Goal: Navigation & Orientation: Find specific page/section

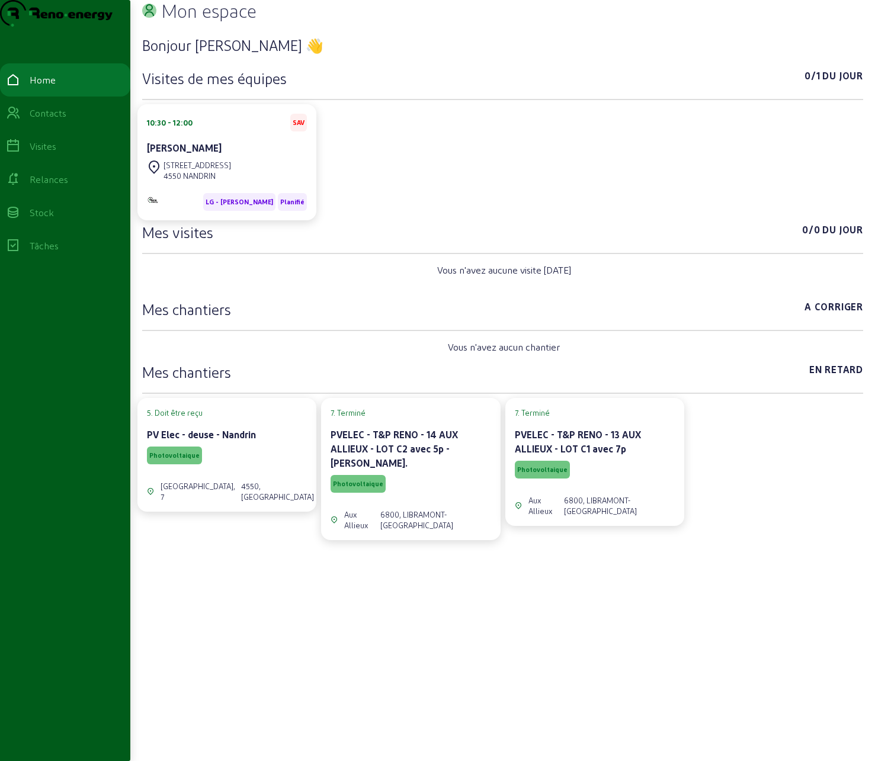
click at [306, 621] on div "Bonjour [PERSON_NAME] 👋 Visites de mes équipes 0/1 Du jour 10:30 - 12:00 SAV [P…" at bounding box center [502, 372] width 721 height 693
click at [471, 630] on div "Bonjour [PERSON_NAME] 👋 Visites de mes équipes 0/1 Du jour 10:30 - 12:00 SAV [P…" at bounding box center [502, 372] width 721 height 693
click at [536, 628] on div "Bonjour [PERSON_NAME] 👋 Visites de mes équipes 0/1 Du jour 10:30 - 12:00 SAV [P…" at bounding box center [502, 372] width 721 height 693
click at [665, 673] on div "Bonjour [PERSON_NAME] 👋 Visites de mes équipes 0/1 Du jour 10:30 - 12:00 SAV [P…" at bounding box center [502, 372] width 721 height 693
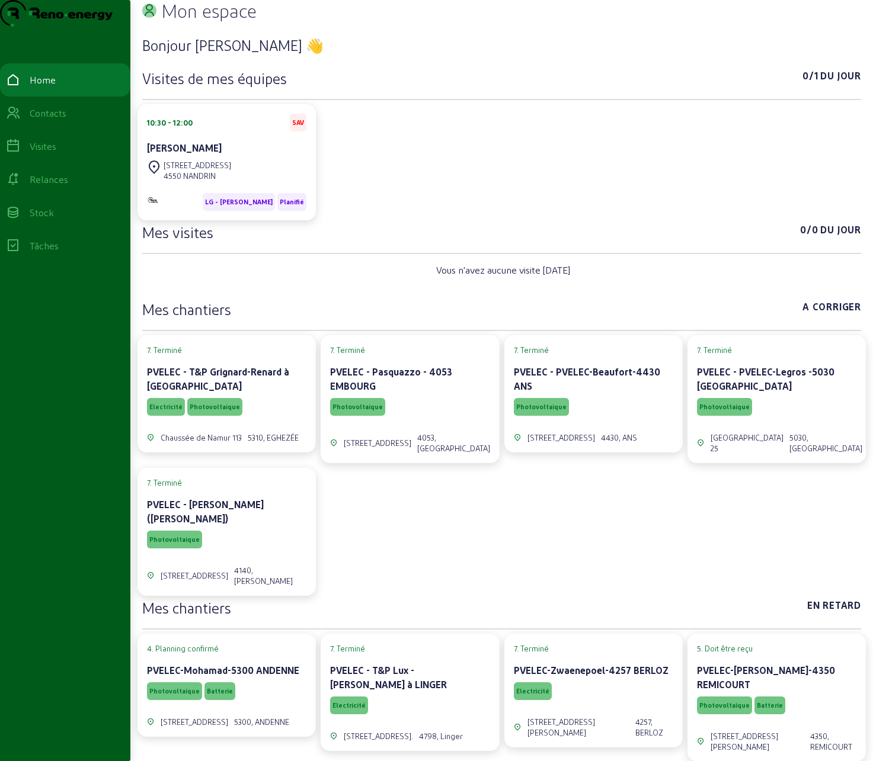
click at [567, 543] on div "7. Terminé PVELEC - T&P Grignard-Renard à EGHEZEE Electricité Photovoltaique Ch…" at bounding box center [501, 465] width 733 height 265
click at [43, 120] on div "Contacts" at bounding box center [48, 113] width 37 height 14
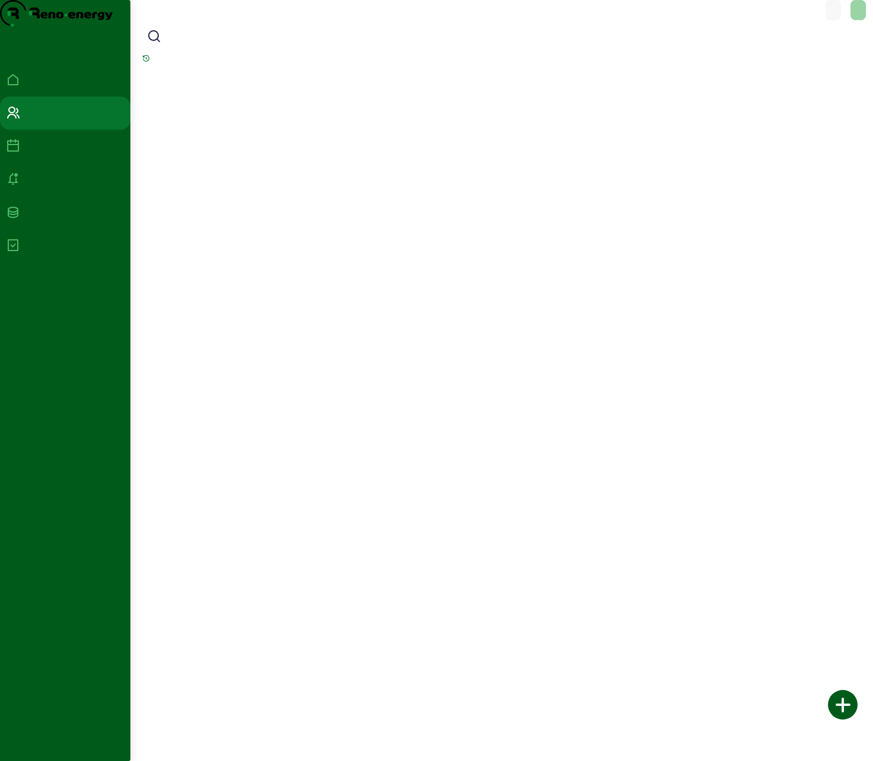
click at [44, 153] on div at bounding box center [65, 146] width 119 height 14
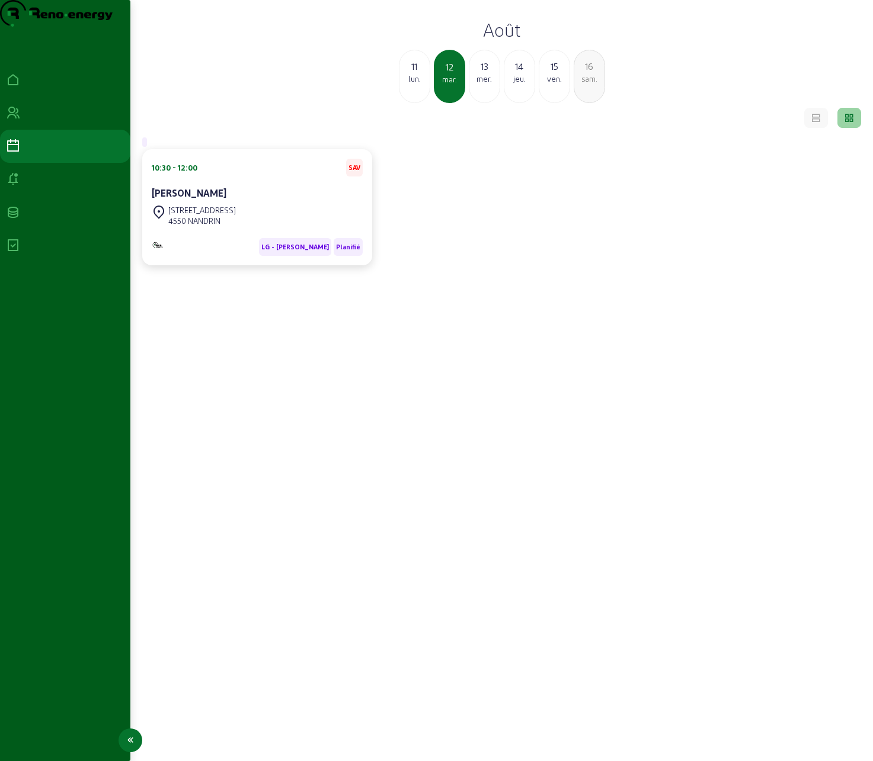
click at [40, 196] on link at bounding box center [65, 179] width 130 height 33
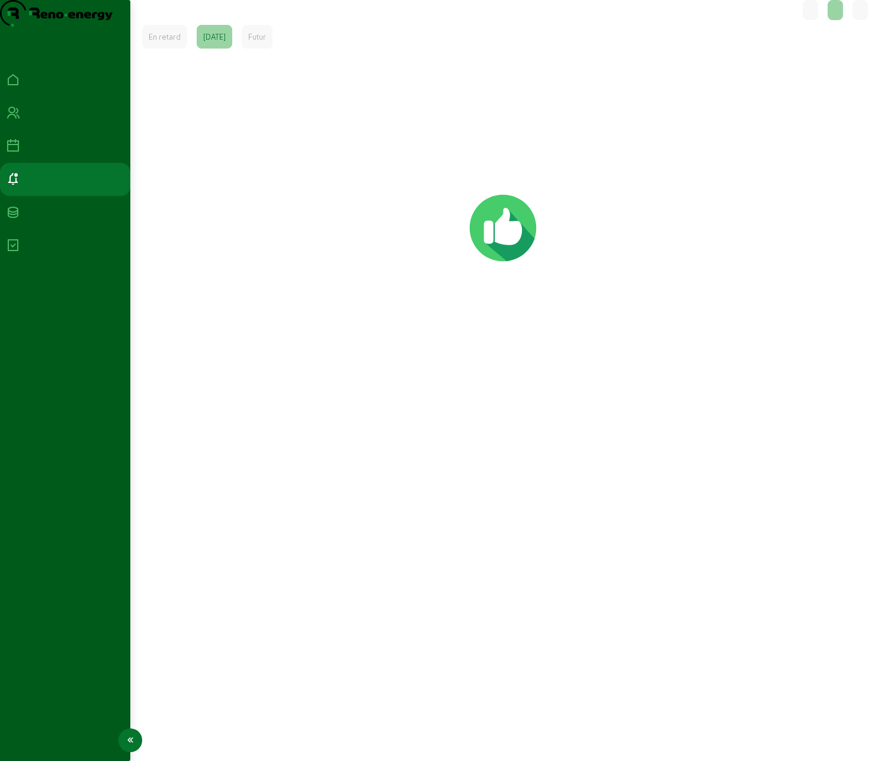
click at [40, 228] on link at bounding box center [65, 212] width 130 height 33
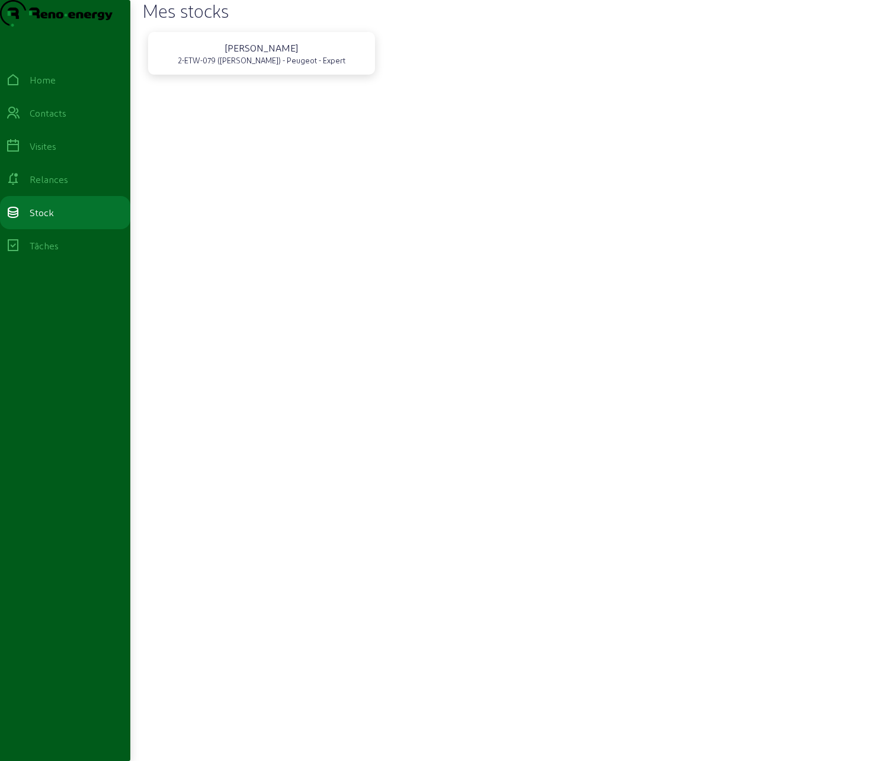
click at [290, 66] on div "2-ETW-079 (Julien) - Peugeot - Expert" at bounding box center [261, 60] width 209 height 11
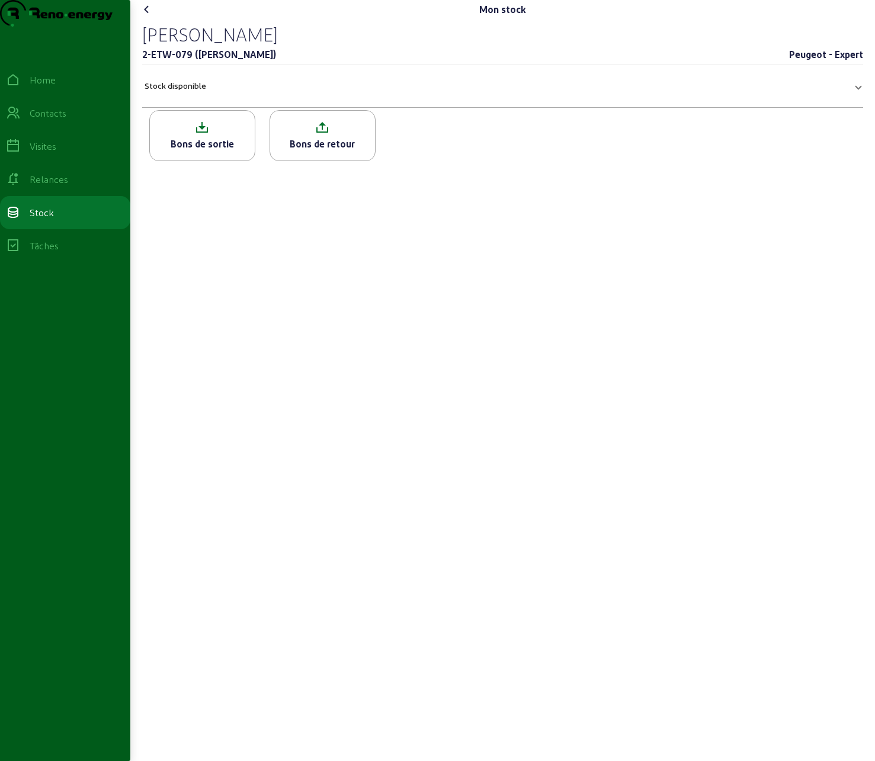
click at [241, 103] on mat-expansion-panel-header "Stock disponible" at bounding box center [502, 85] width 721 height 33
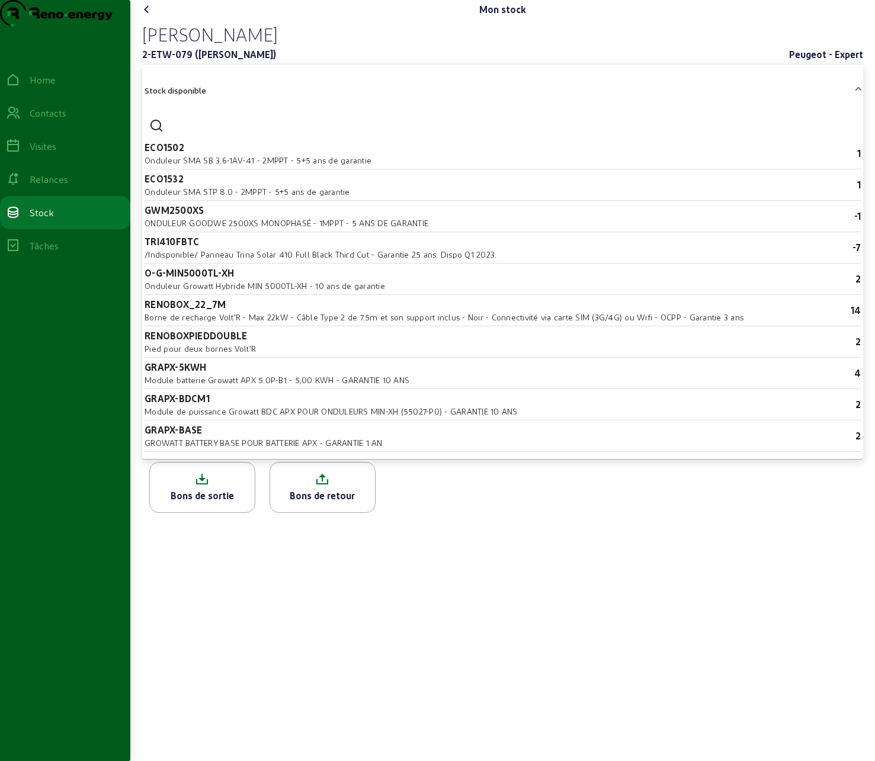
click at [242, 98] on mat-panel-title "Stock disponible" at bounding box center [496, 91] width 702 height 14
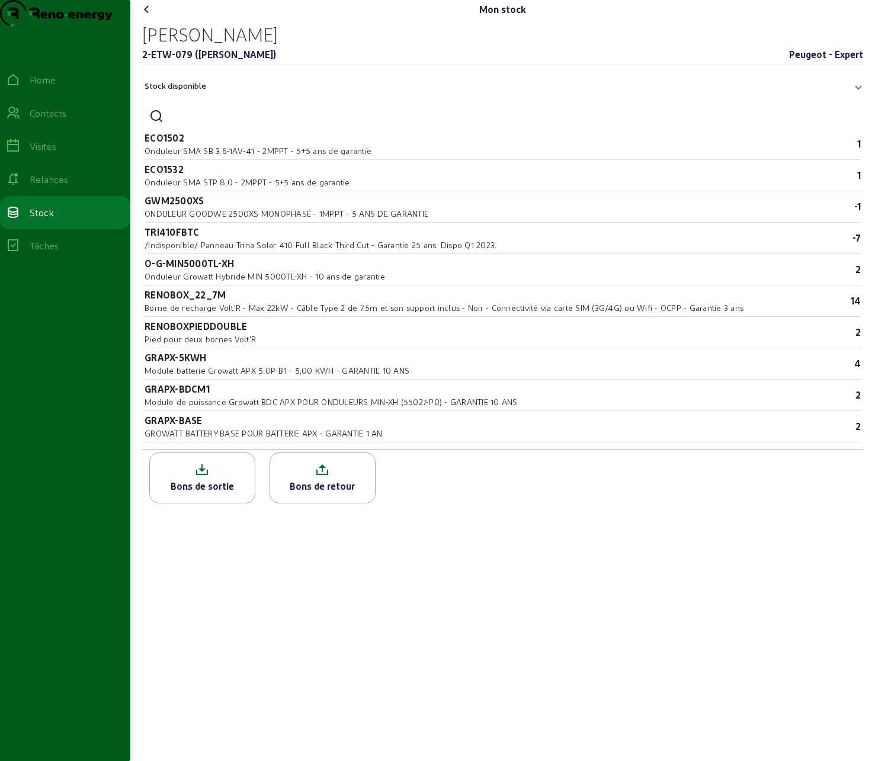
click at [242, 93] on mat-panel-title "Stock disponible" at bounding box center [496, 86] width 702 height 14
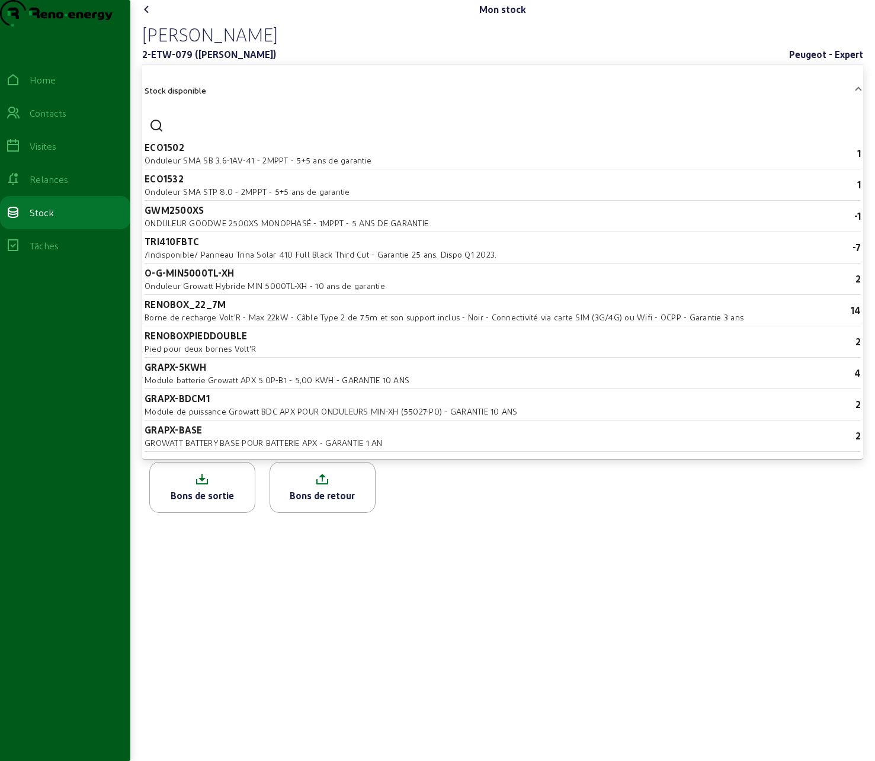
click at [242, 98] on mat-panel-title "Stock disponible" at bounding box center [496, 91] width 702 height 14
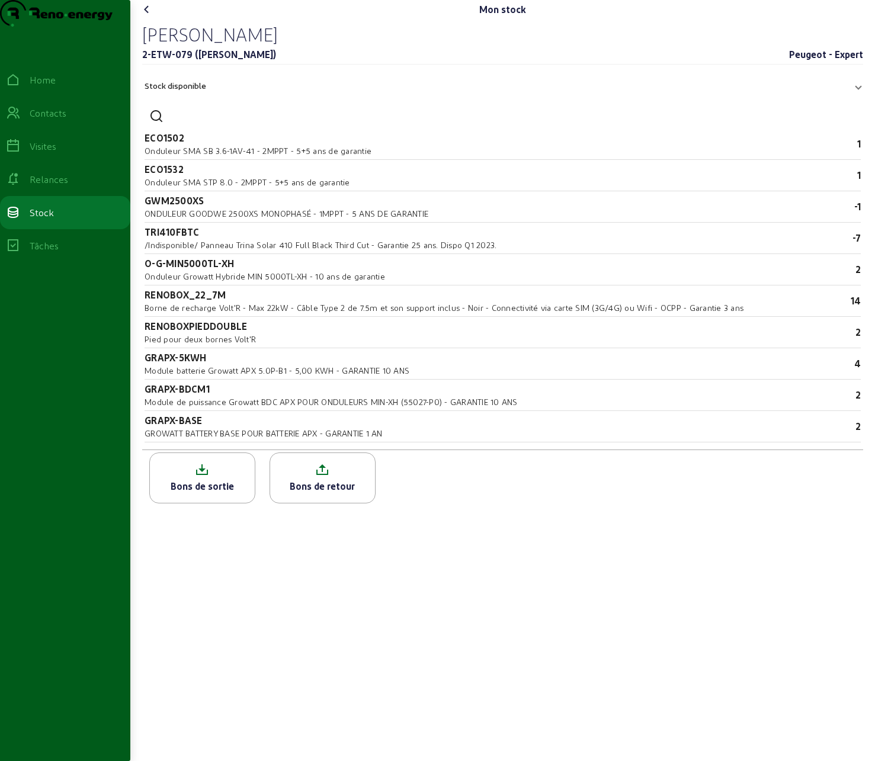
click at [242, 93] on mat-panel-title "Stock disponible" at bounding box center [496, 86] width 702 height 14
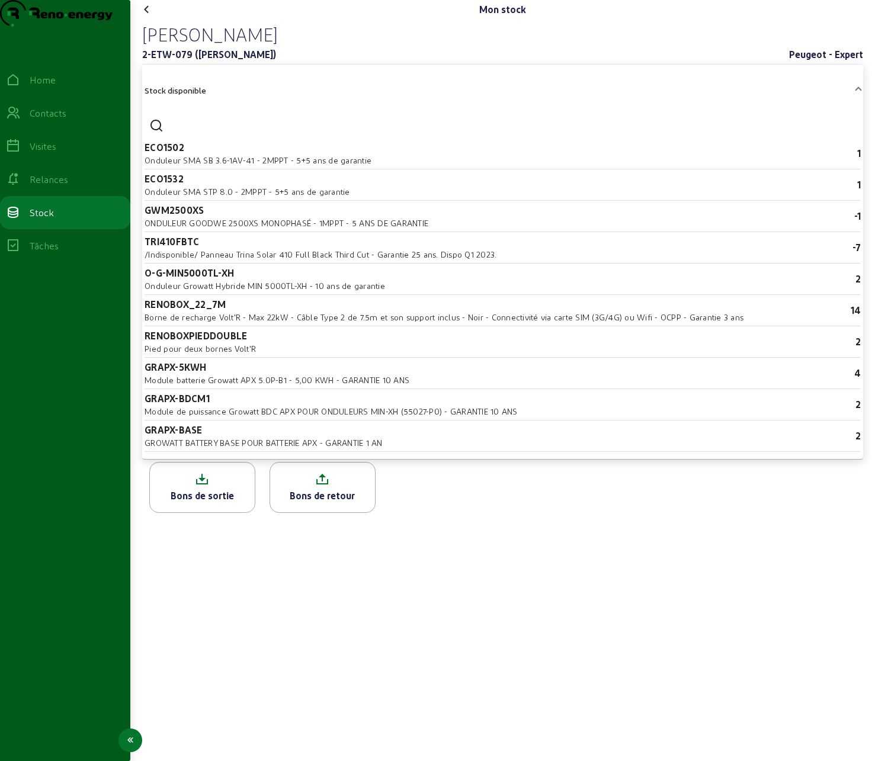
click at [60, 262] on link "Tâches" at bounding box center [65, 245] width 130 height 33
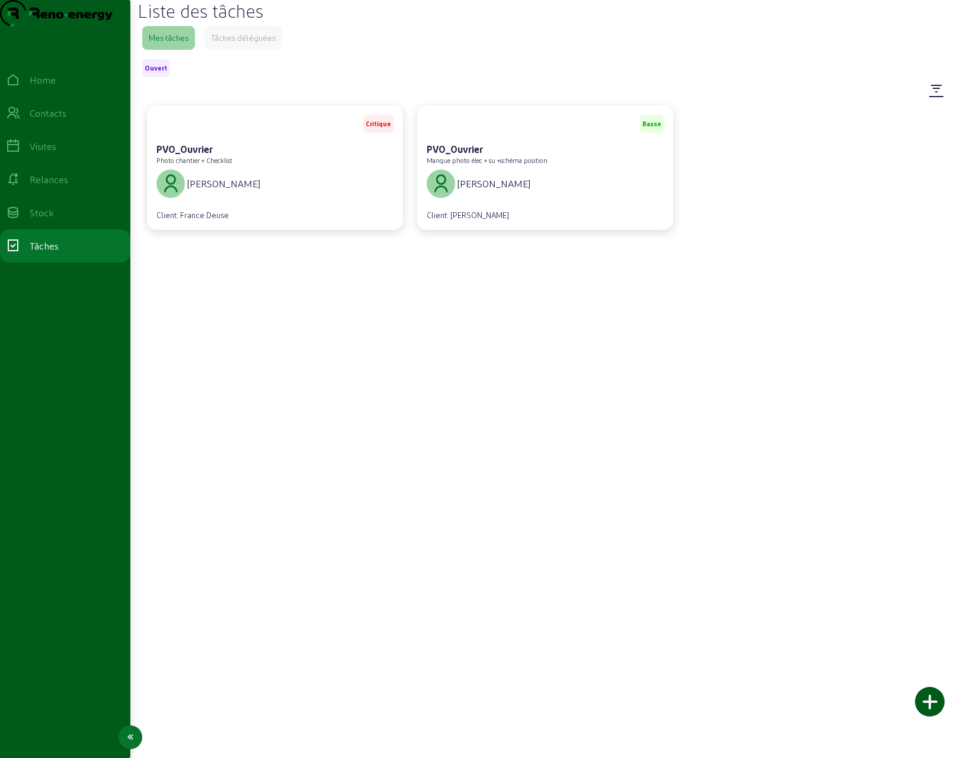
click at [40, 120] on div "Contacts" at bounding box center [48, 113] width 37 height 14
